Goal: Task Accomplishment & Management: Manage account settings

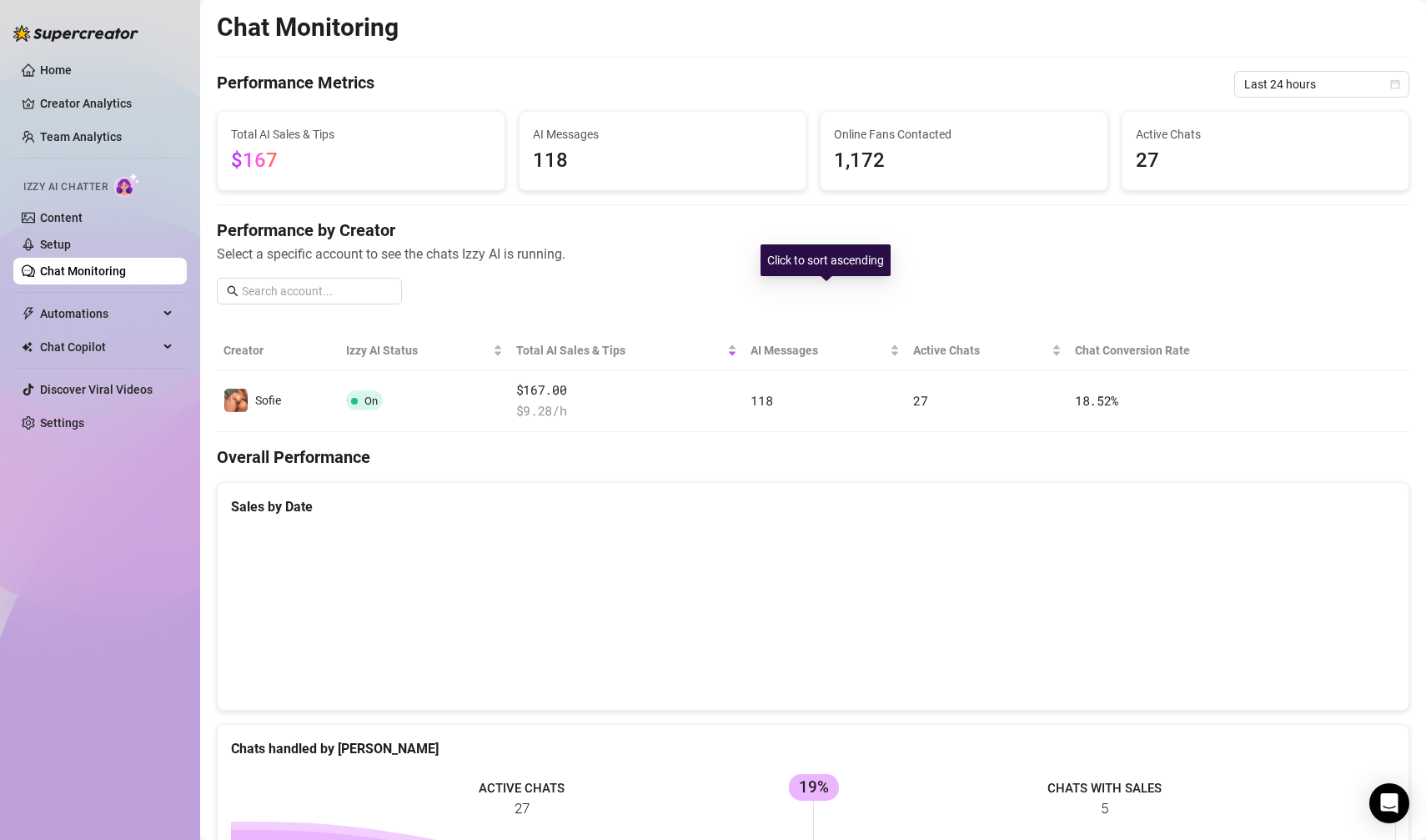
scroll to position [52, 0]
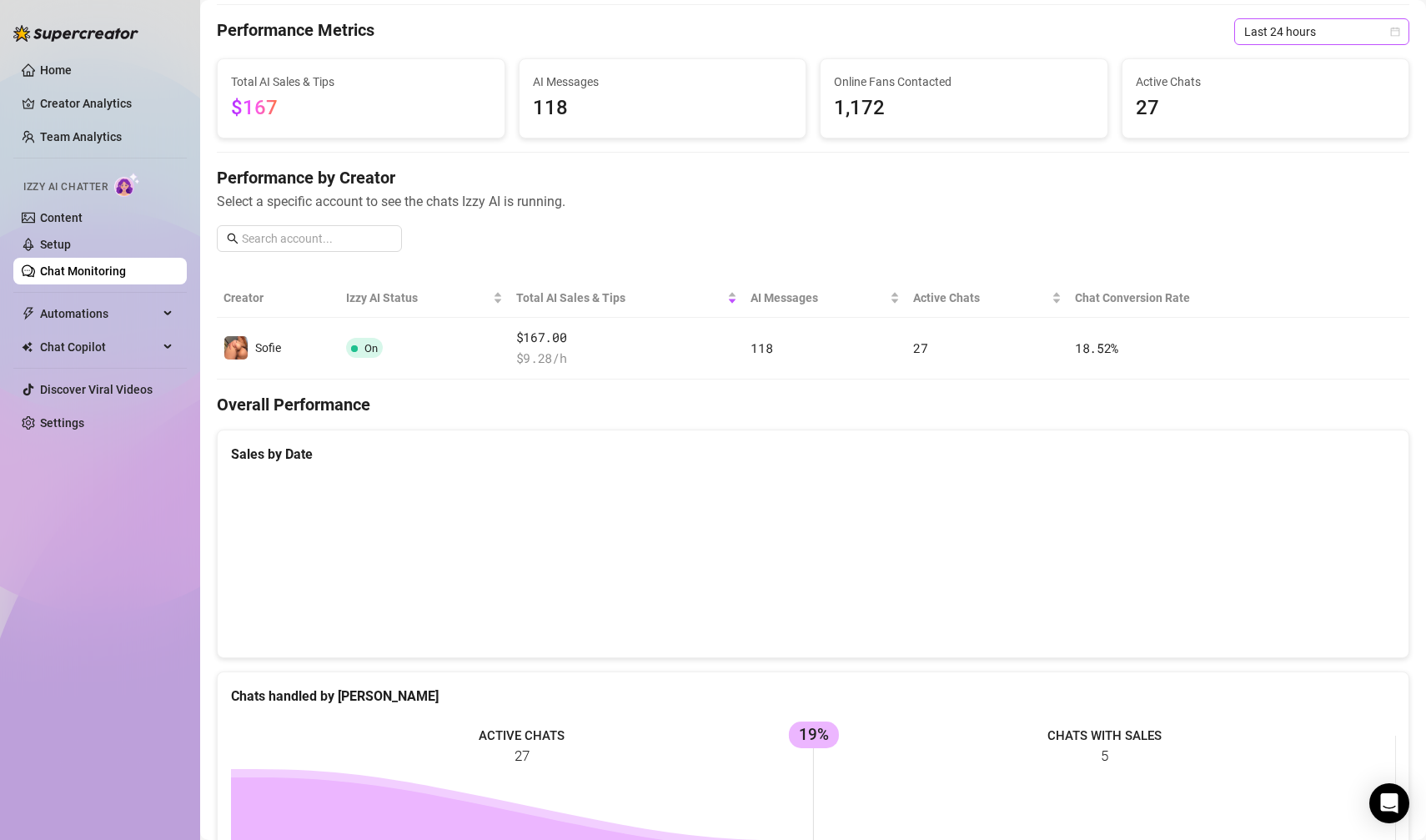
click at [1273, 29] on span "Last 24 hours" at bounding box center [1321, 32] width 155 height 25
click at [1273, 67] on div "Last 24 hours" at bounding box center [1321, 64] width 148 height 18
click at [1273, 43] on span "Last 24 hours" at bounding box center [1321, 32] width 155 height 25
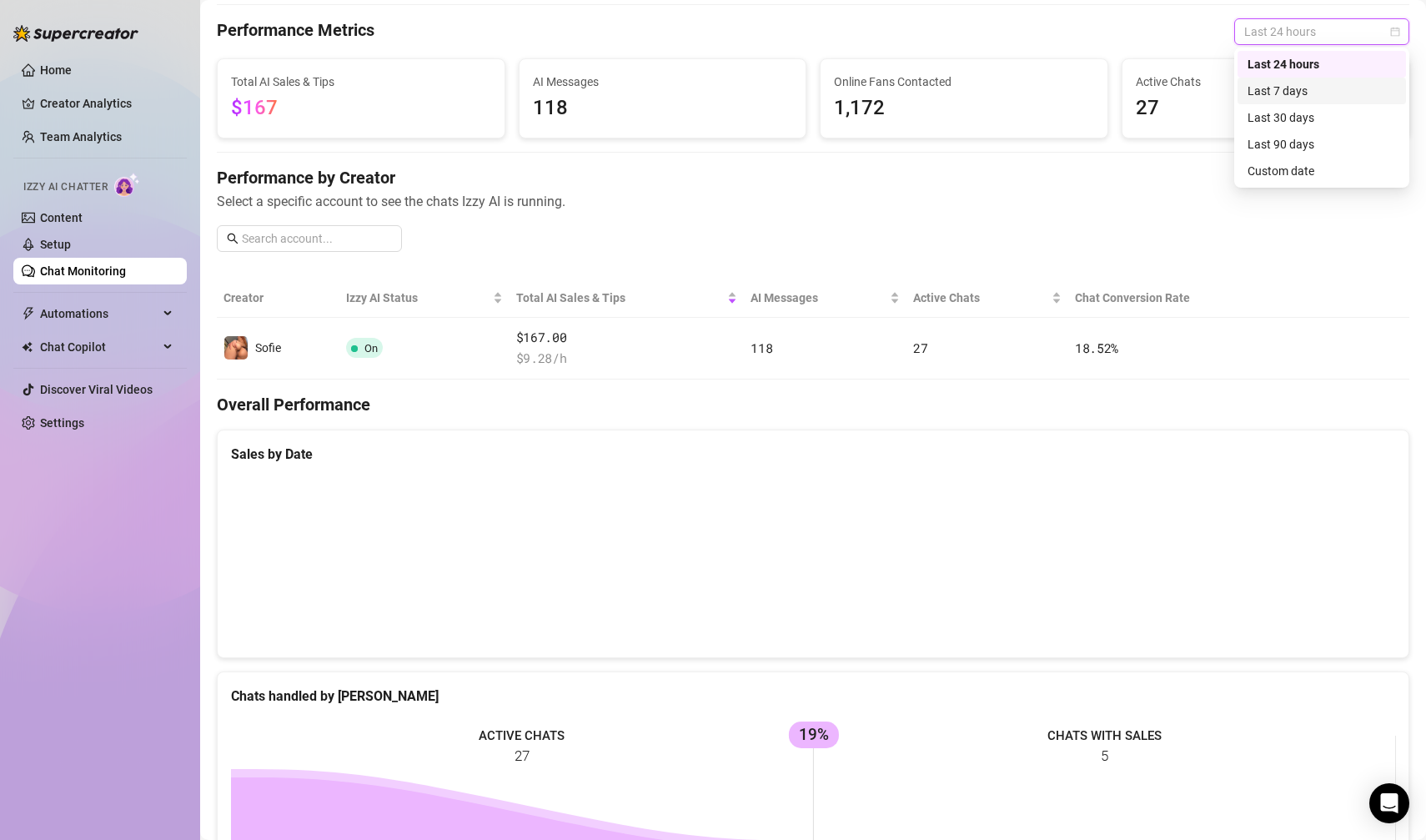
click at [1271, 92] on div "Last 7 days" at bounding box center [1321, 90] width 148 height 18
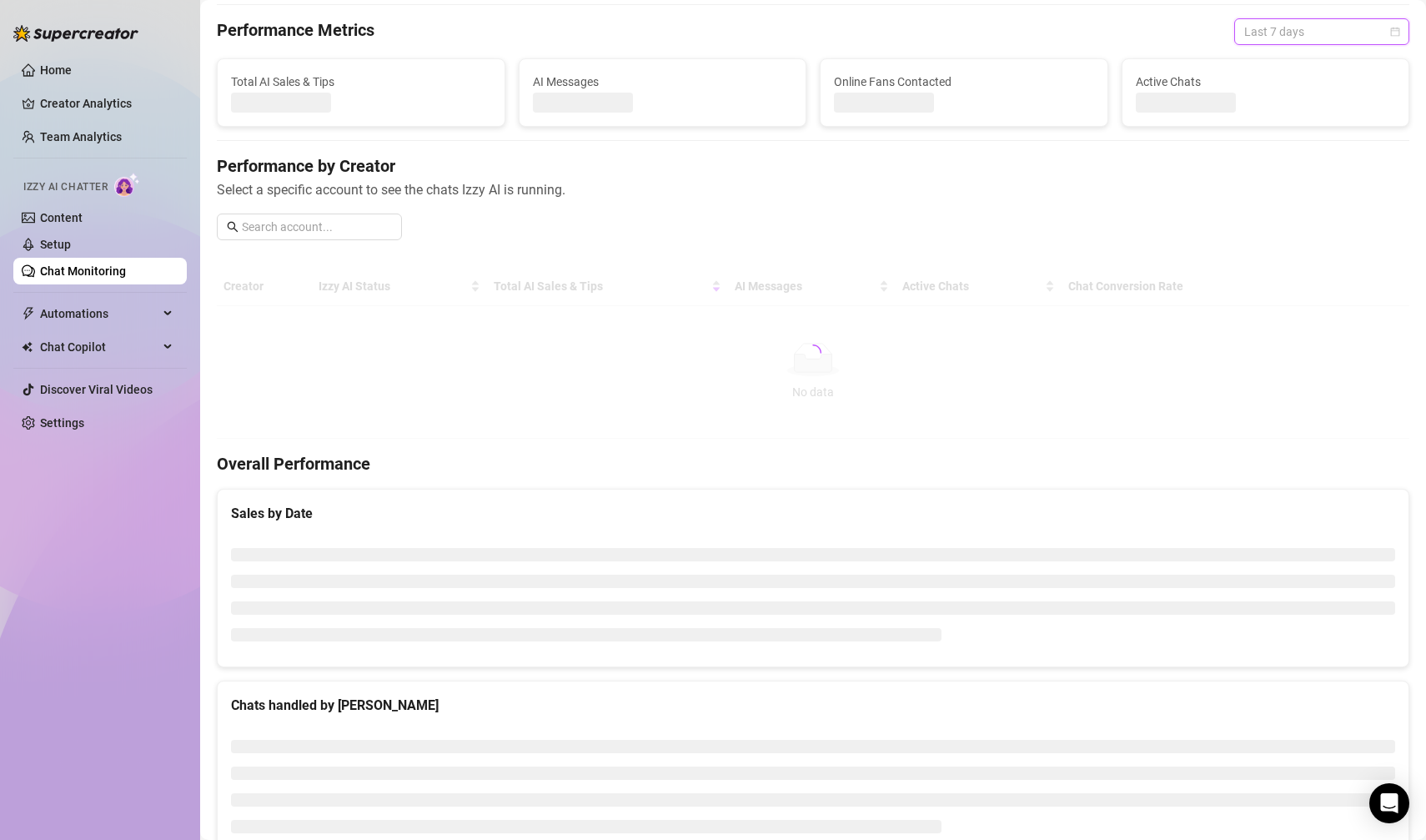
click at [1280, 27] on span "Last 7 days" at bounding box center [1321, 32] width 155 height 25
click at [1280, 56] on div "Last 24 hours" at bounding box center [1321, 64] width 148 height 18
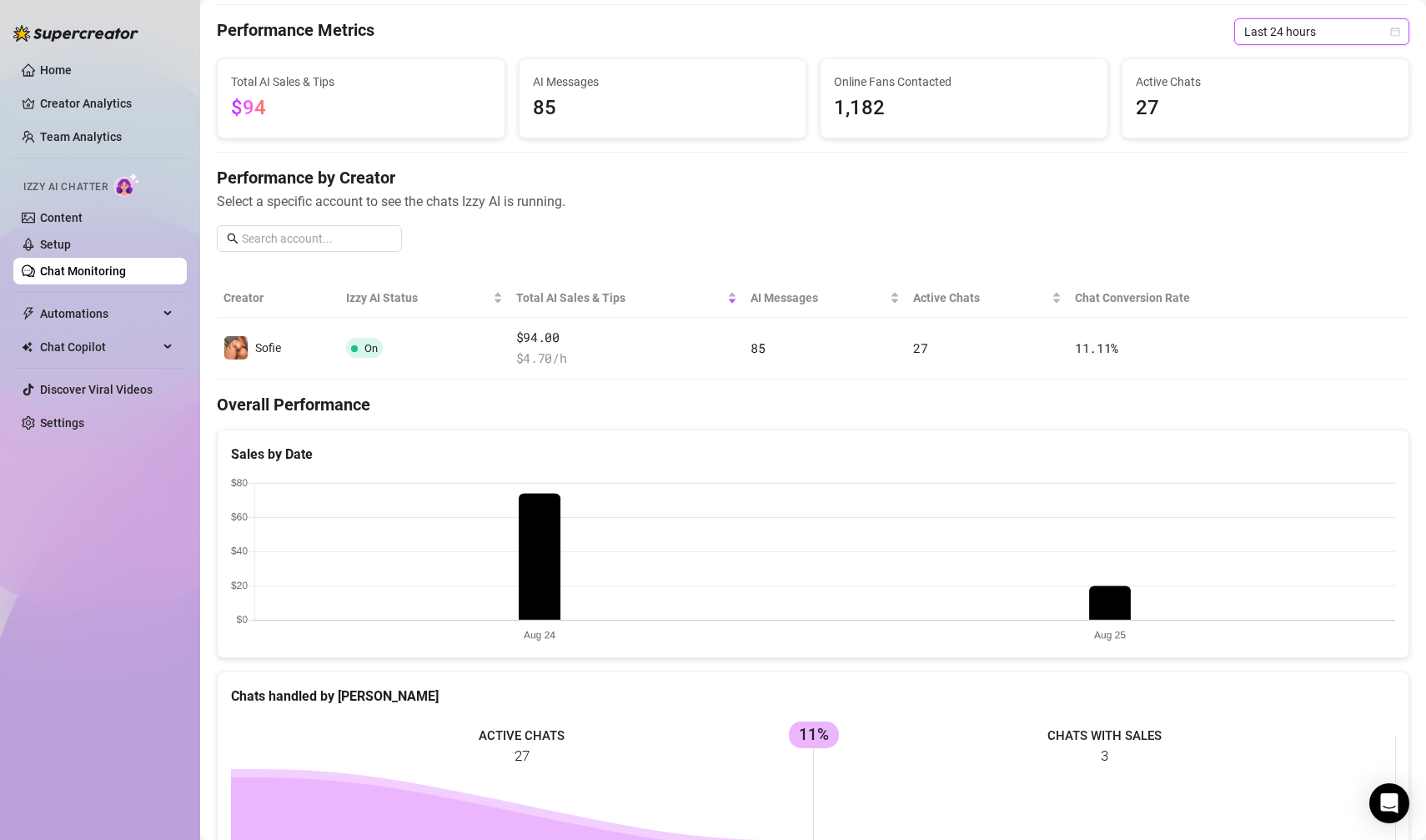
click at [1283, 39] on span "Last 24 hours" at bounding box center [1321, 32] width 155 height 25
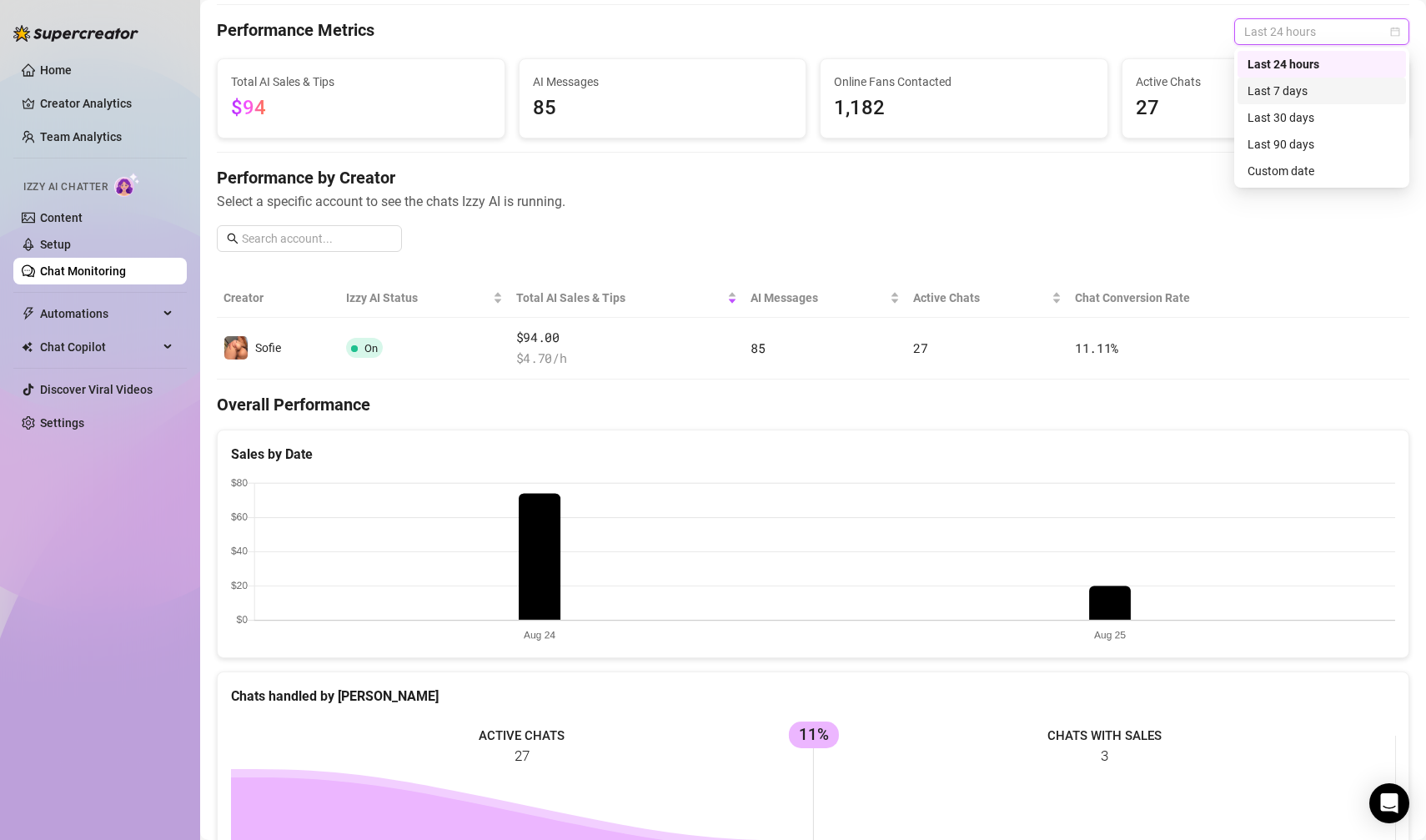
click at [1283, 91] on div "Last 7 days" at bounding box center [1321, 90] width 148 height 18
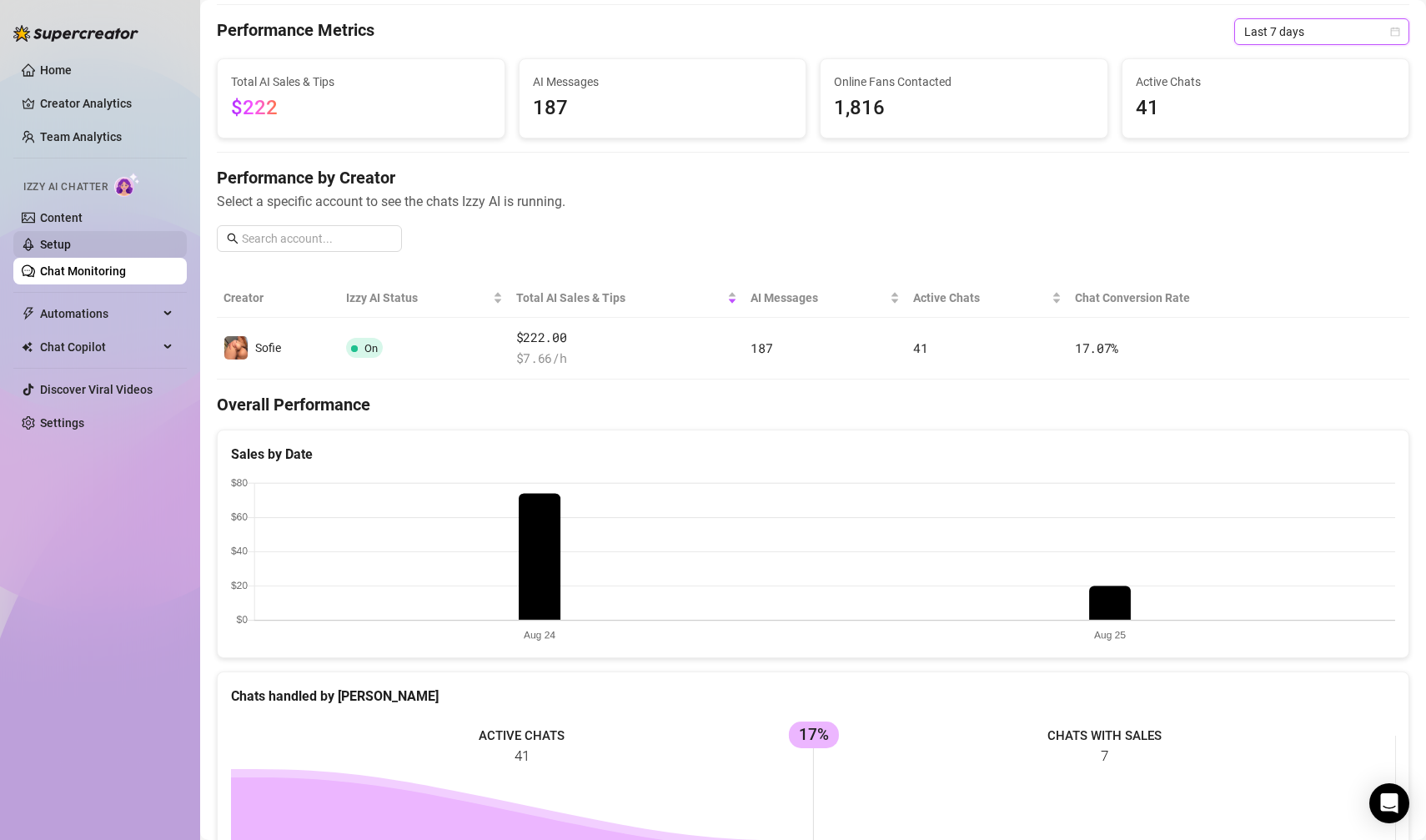
click at [53, 240] on link "Setup" at bounding box center [55, 244] width 31 height 14
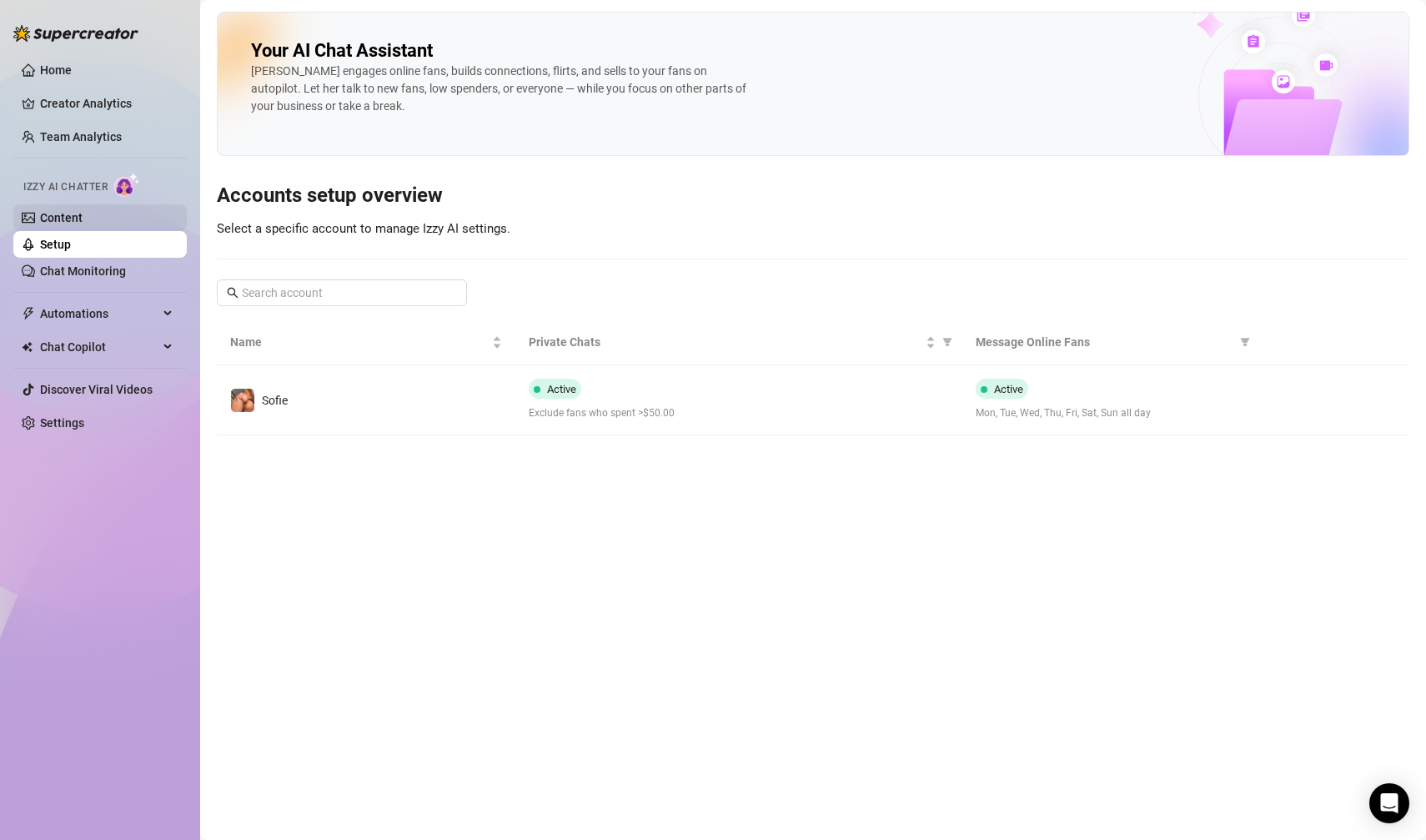
click at [74, 224] on link "Content" at bounding box center [61, 217] width 43 height 14
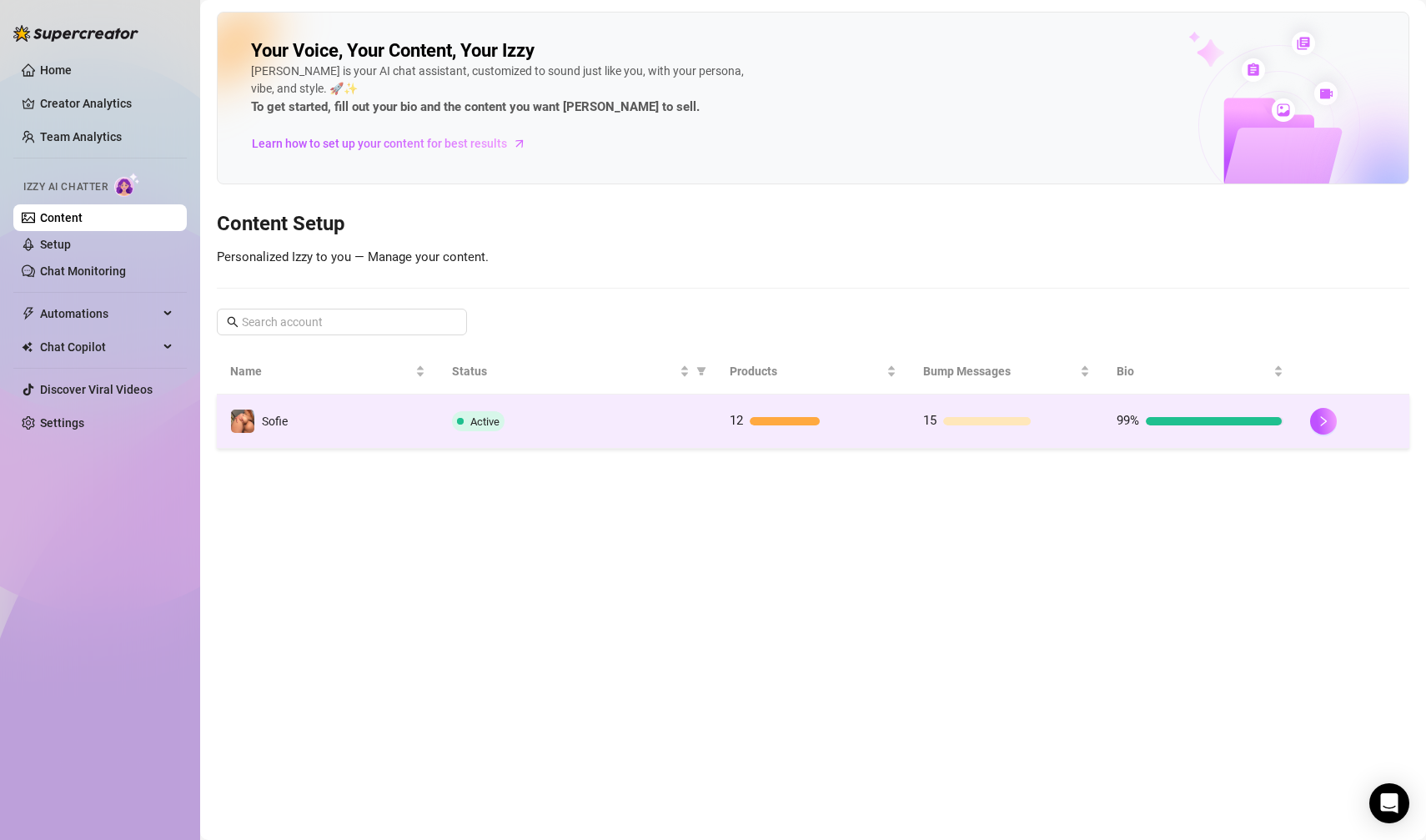
click at [594, 431] on td "Active" at bounding box center [577, 422] width 277 height 54
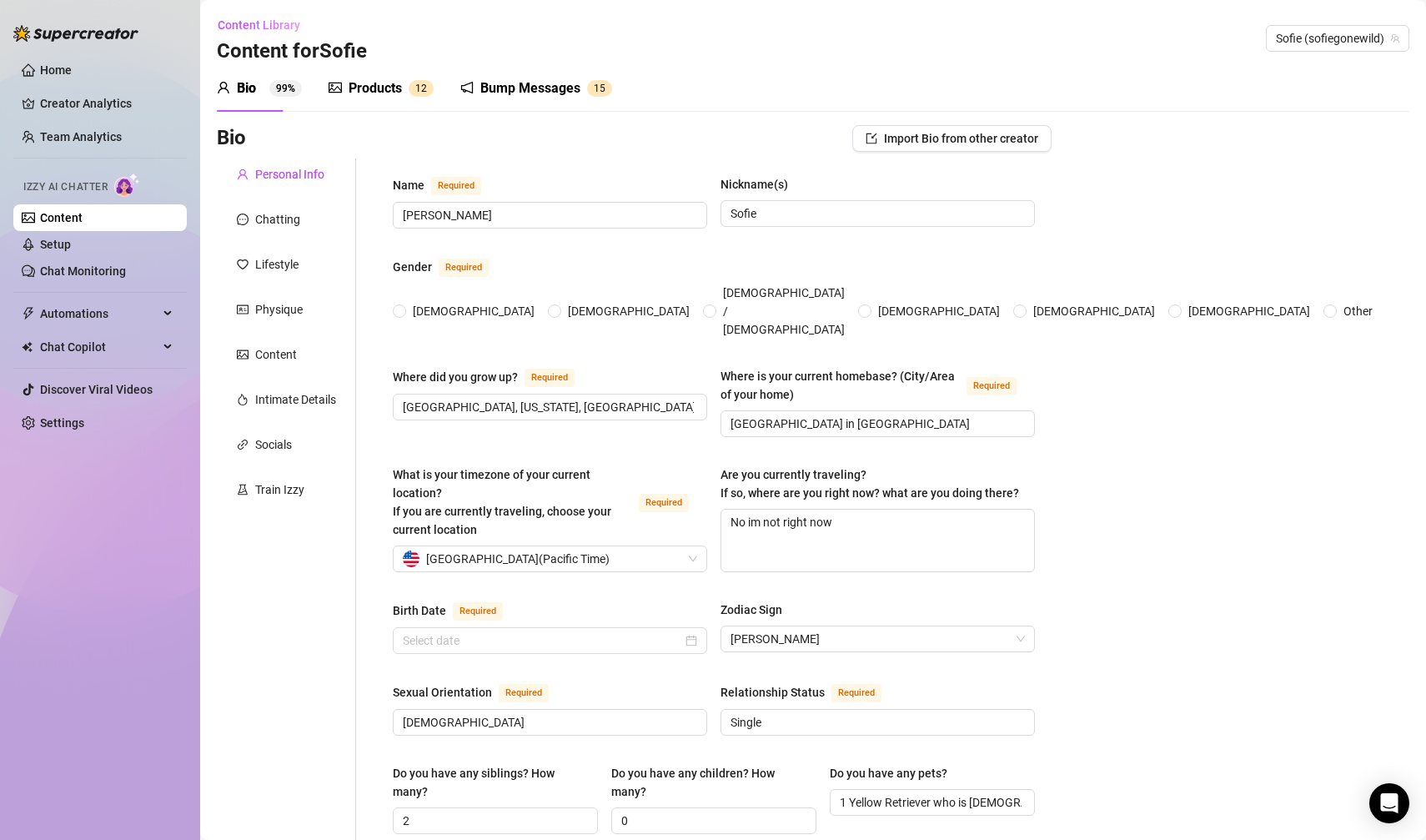
radio input "true"
type input "[DATE]"
click at [510, 91] on div "Bump Messages" at bounding box center [530, 88] width 100 height 20
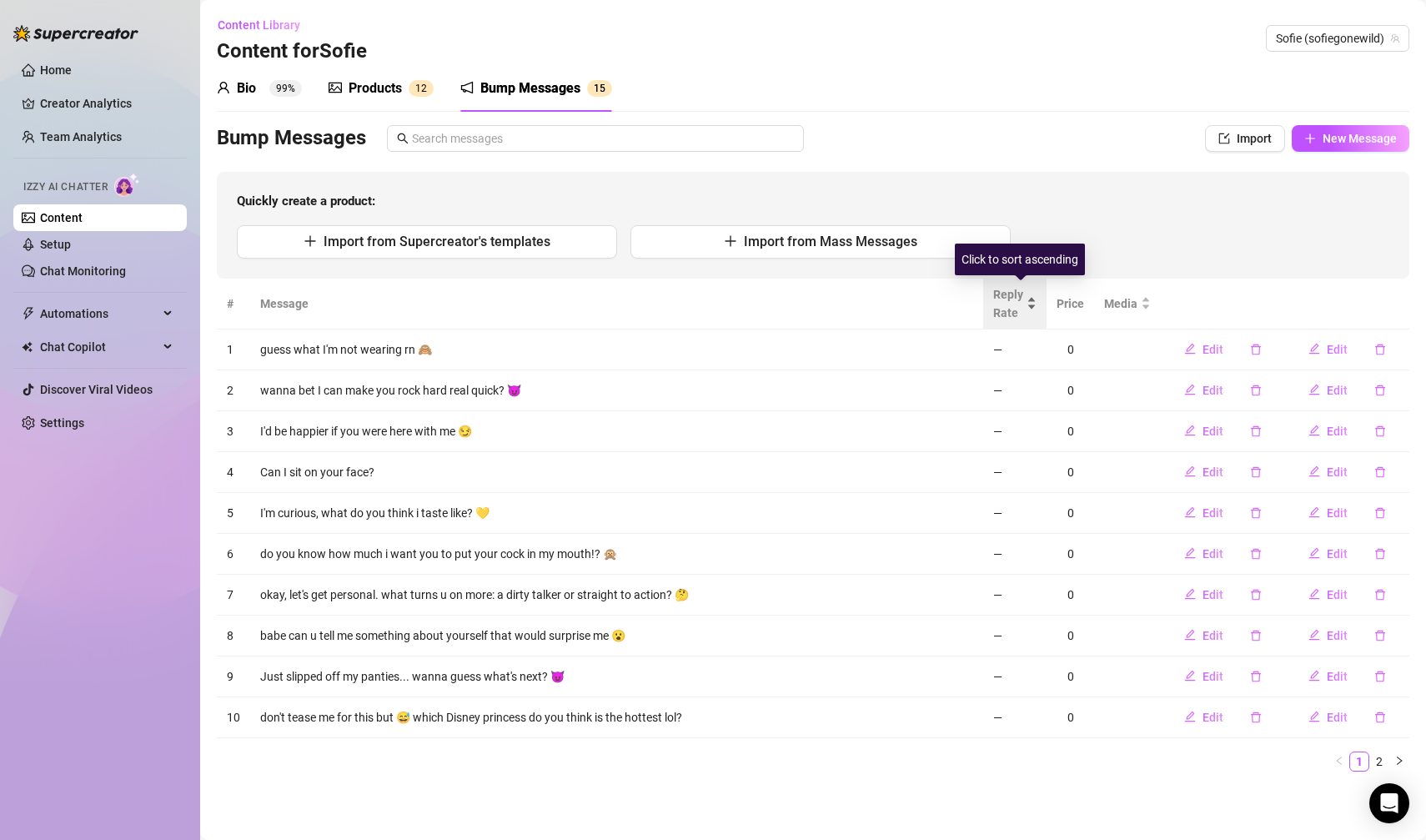
click at [1034, 312] on div "Reply Rate" at bounding box center [1015, 304] width 44 height 37
click at [1380, 755] on link "2" at bounding box center [1378, 760] width 18 height 18
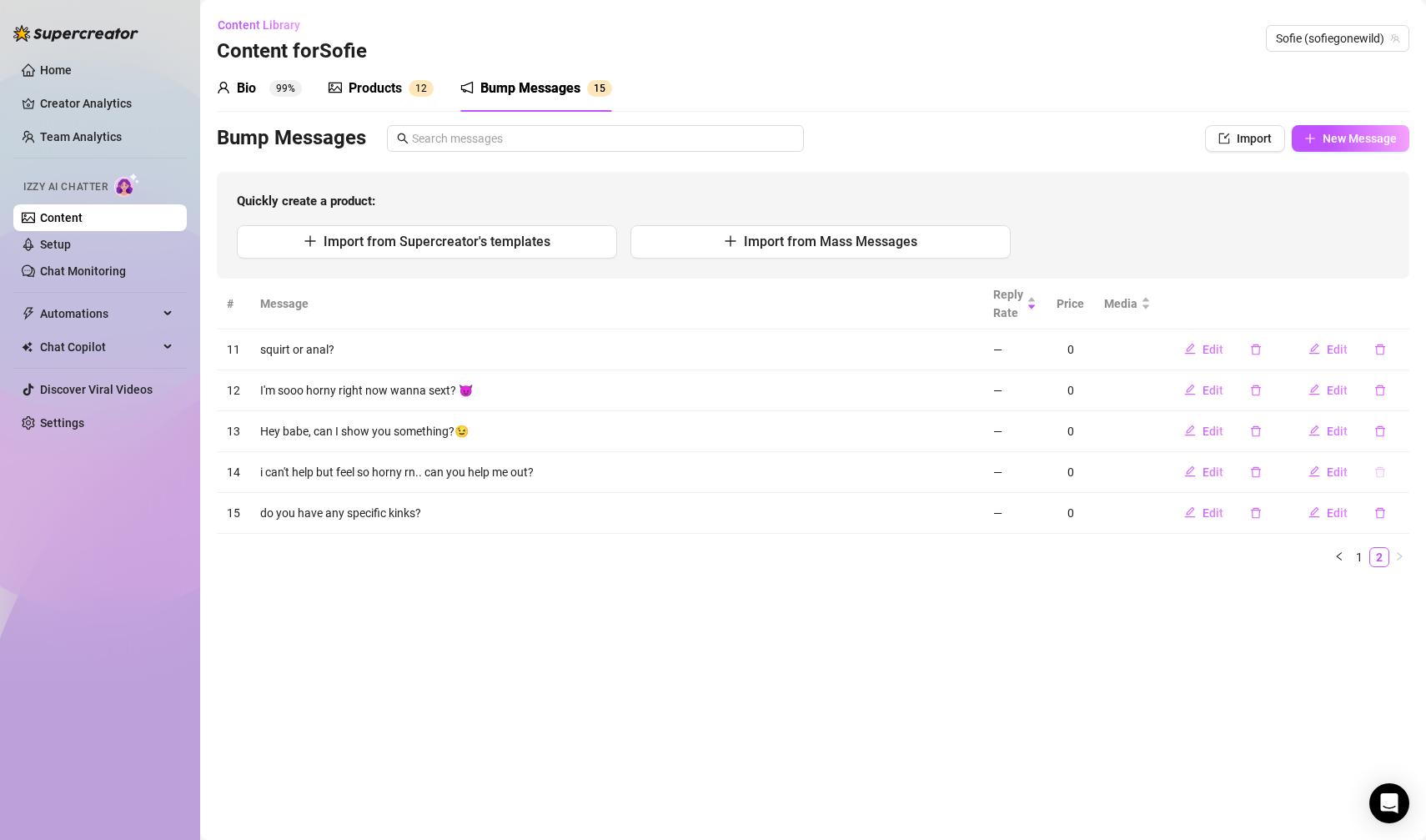
click at [1382, 474] on icon "delete" at bounding box center [1379, 470] width 10 height 11
click at [1394, 430] on span "Yes" at bounding box center [1397, 427] width 20 height 14
click at [1381, 351] on icon "delete" at bounding box center [1379, 349] width 12 height 12
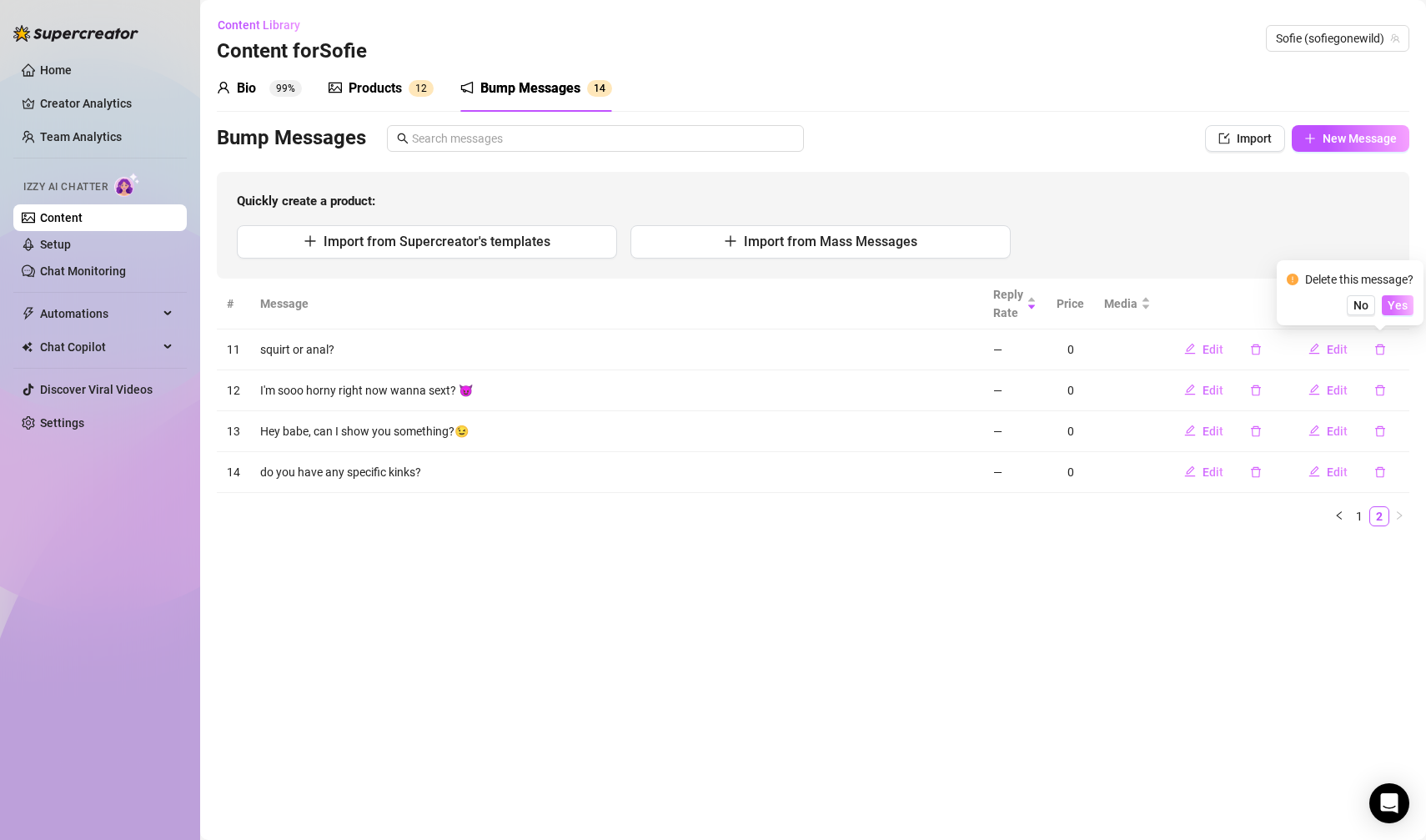
click at [1392, 305] on span "Yes" at bounding box center [1397, 306] width 20 height 14
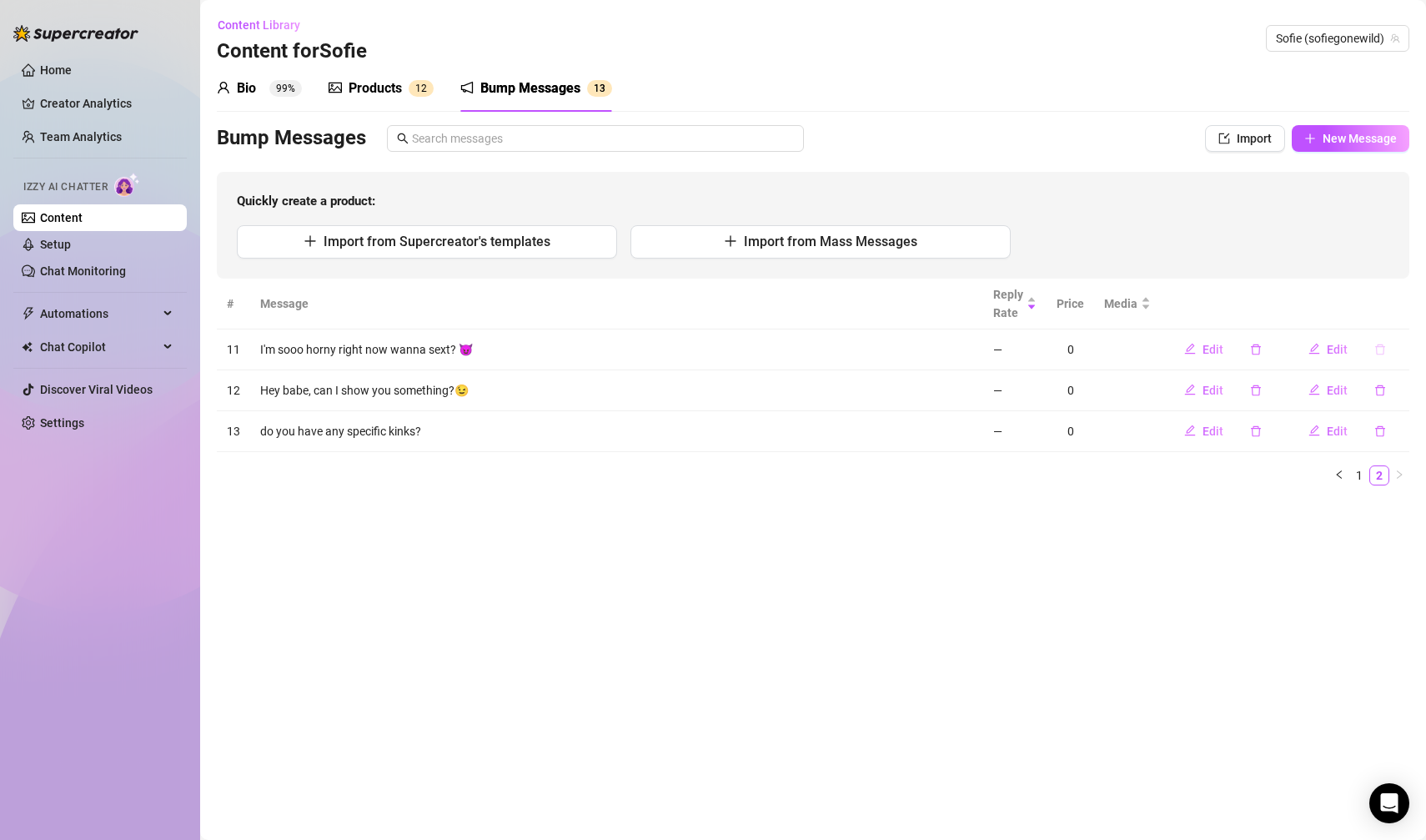
click at [1379, 350] on icon "delete" at bounding box center [1379, 349] width 12 height 12
click at [1392, 308] on span "Yes" at bounding box center [1397, 306] width 20 height 14
click at [1383, 343] on icon "delete" at bounding box center [1379, 349] width 12 height 12
click at [1410, 305] on button "Yes" at bounding box center [1397, 305] width 32 height 20
click at [1362, 396] on link "1" at bounding box center [1359, 393] width 18 height 18
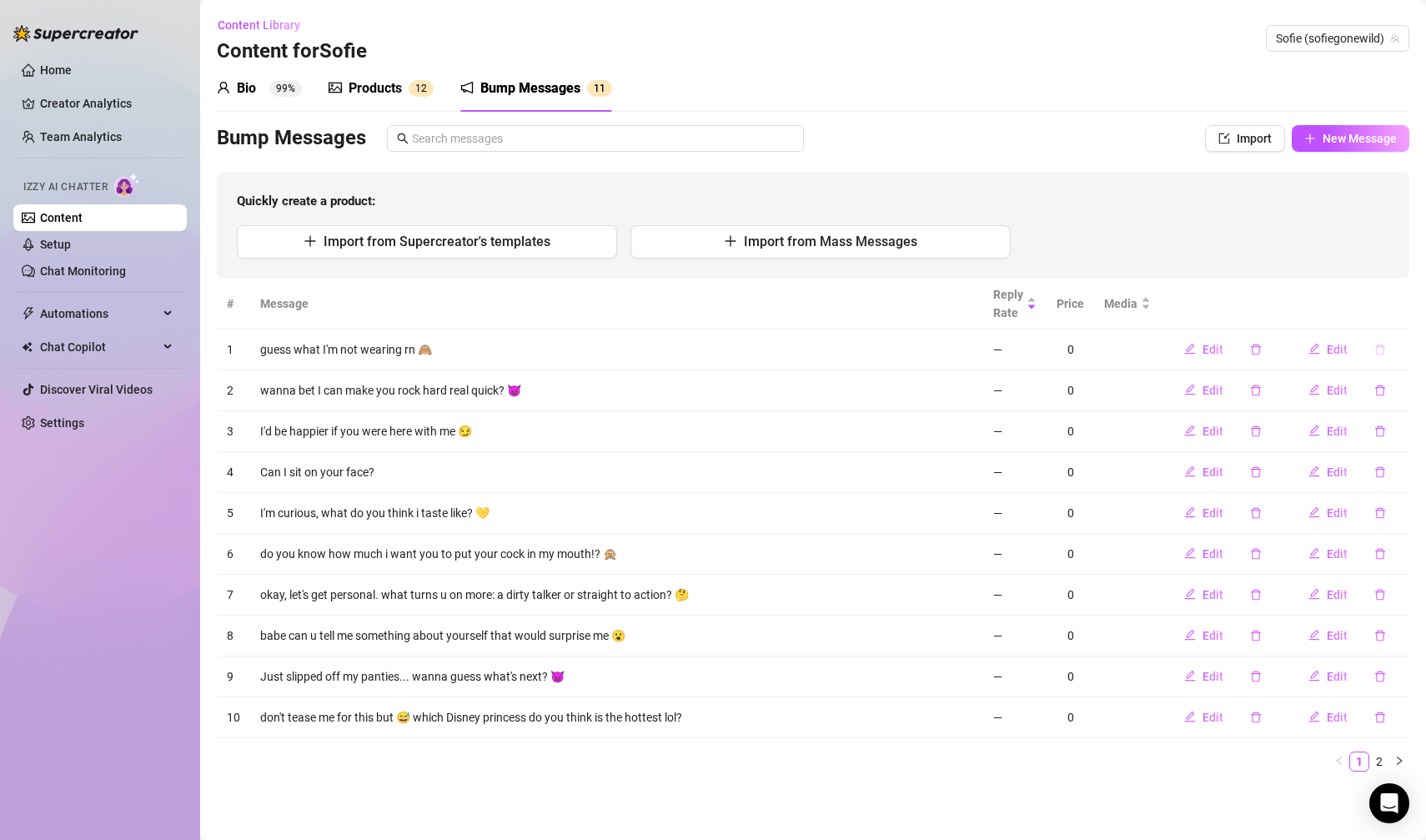
click at [1387, 342] on button "button" at bounding box center [1380, 349] width 39 height 27
click at [1396, 310] on span "Yes" at bounding box center [1397, 306] width 20 height 14
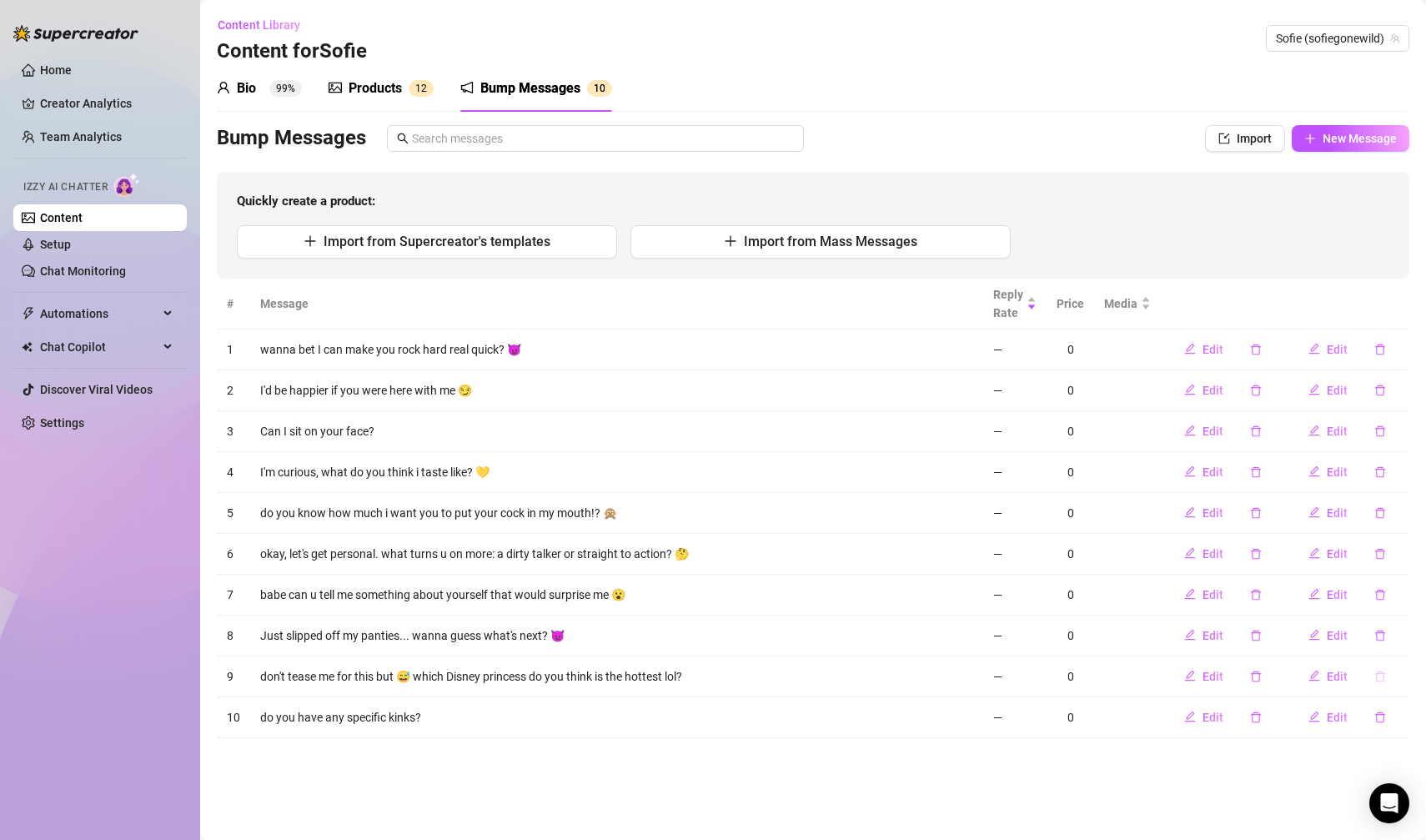
click at [1378, 670] on icon "delete" at bounding box center [1379, 676] width 12 height 12
click at [1071, 800] on main "Content Library Content for [PERSON_NAME] (sofiegonewild) Bio 99% Products 1 2 …" at bounding box center [812, 420] width 1225 height 840
click at [1380, 632] on icon "delete" at bounding box center [1379, 635] width 12 height 12
click at [1400, 592] on span "Yes" at bounding box center [1397, 589] width 20 height 14
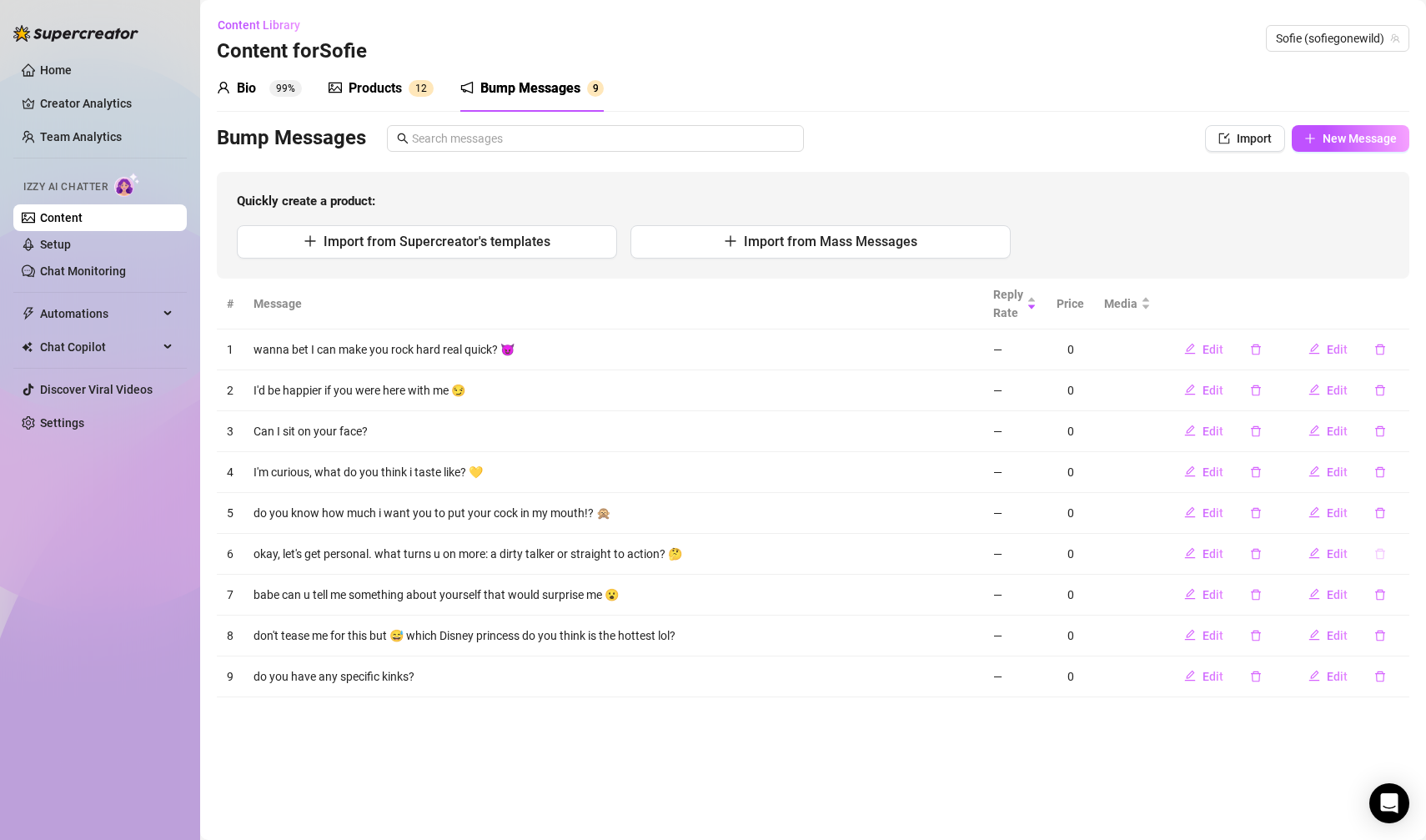
click at [1387, 558] on button "button" at bounding box center [1380, 554] width 39 height 27
click at [1401, 509] on span "Yes" at bounding box center [1397, 508] width 20 height 14
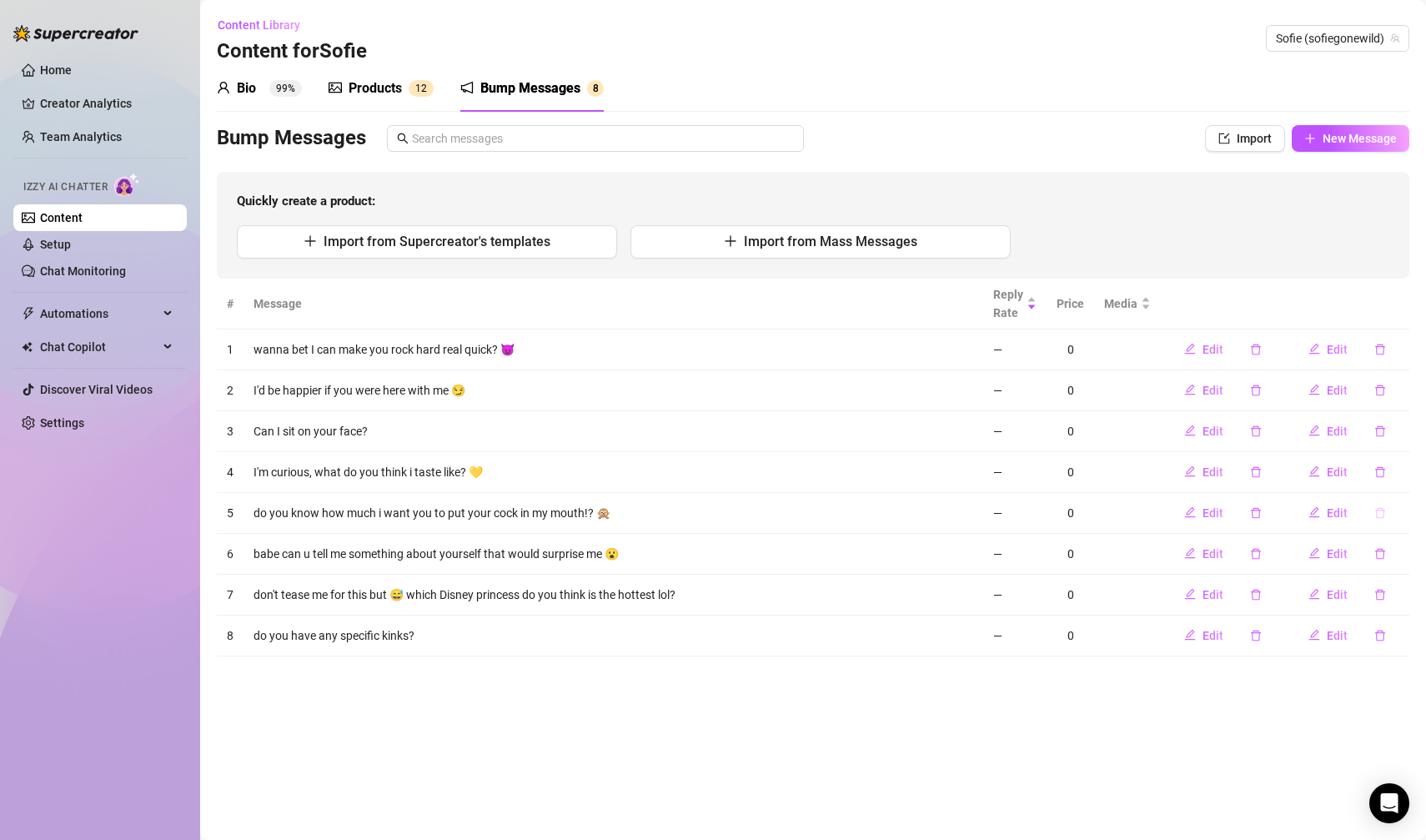
click at [1384, 509] on icon "delete" at bounding box center [1379, 513] width 12 height 12
click at [1397, 471] on span "Yes" at bounding box center [1397, 468] width 20 height 14
click at [1386, 391] on button "button" at bounding box center [1380, 390] width 39 height 27
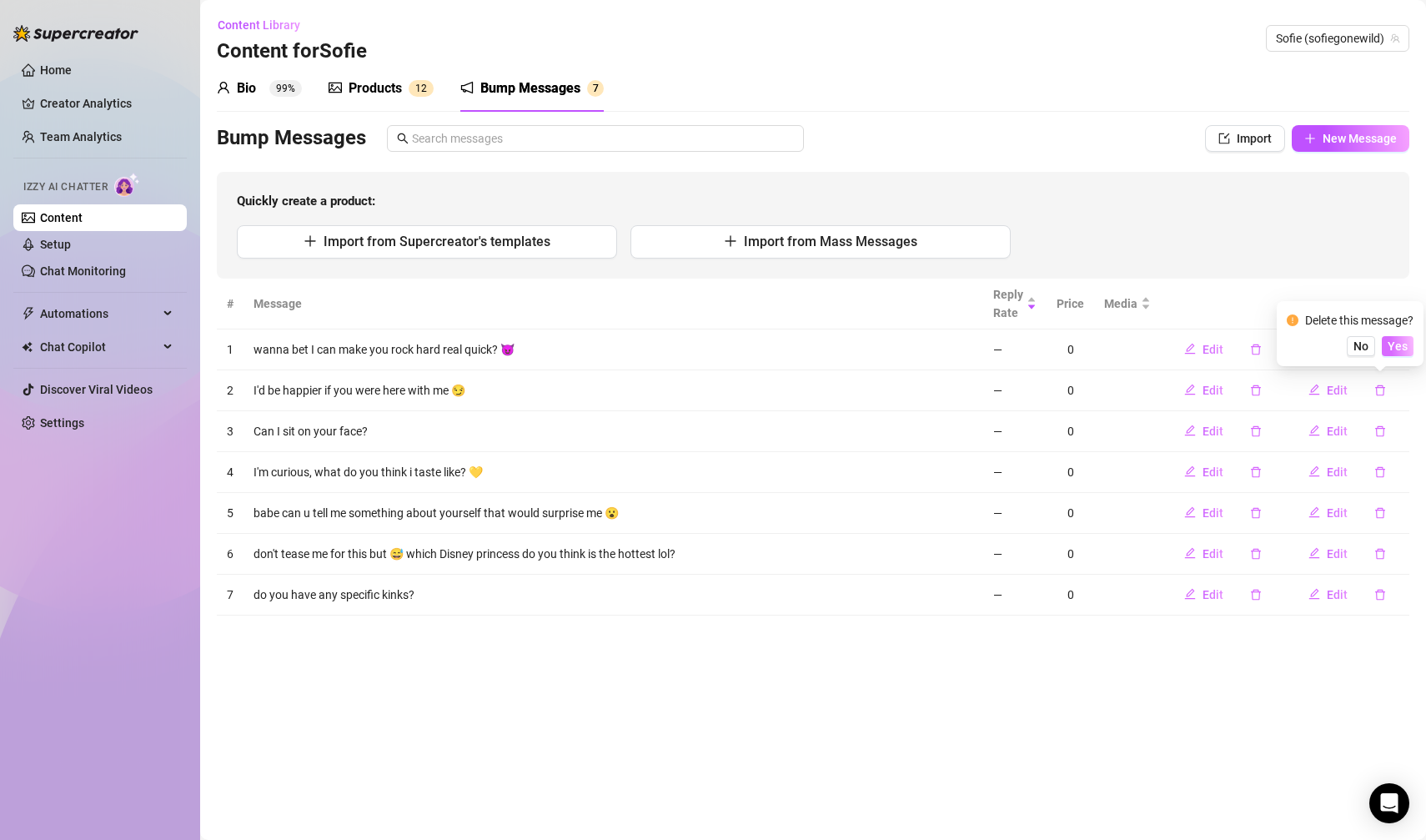
click at [1398, 342] on span "Yes" at bounding box center [1397, 346] width 20 height 14
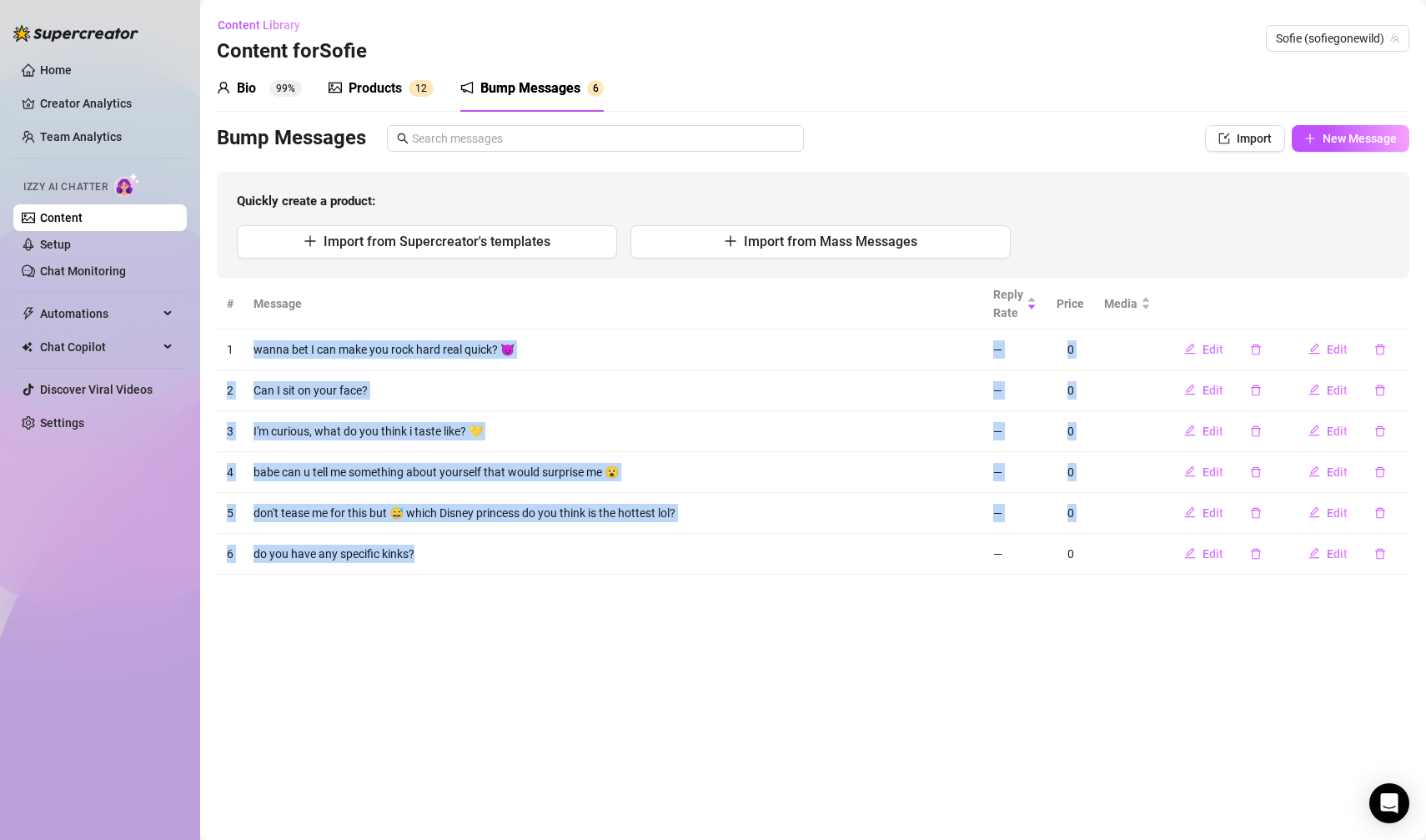
drag, startPoint x: 440, startPoint y: 558, endPoint x: 241, endPoint y: 343, distance: 293.0
click at [241, 343] on tbody "1 wanna bet I can make you rock hard real quick? 😈 — 0 Edit Edit 2 Can I sit on…" at bounding box center [812, 452] width 1192 height 245
copy tbody "wanna bet I can make you rock hard real quick? 😈 — 0 Edit Edit 2 Can I sit on y…"
